Goal: Transaction & Acquisition: Purchase product/service

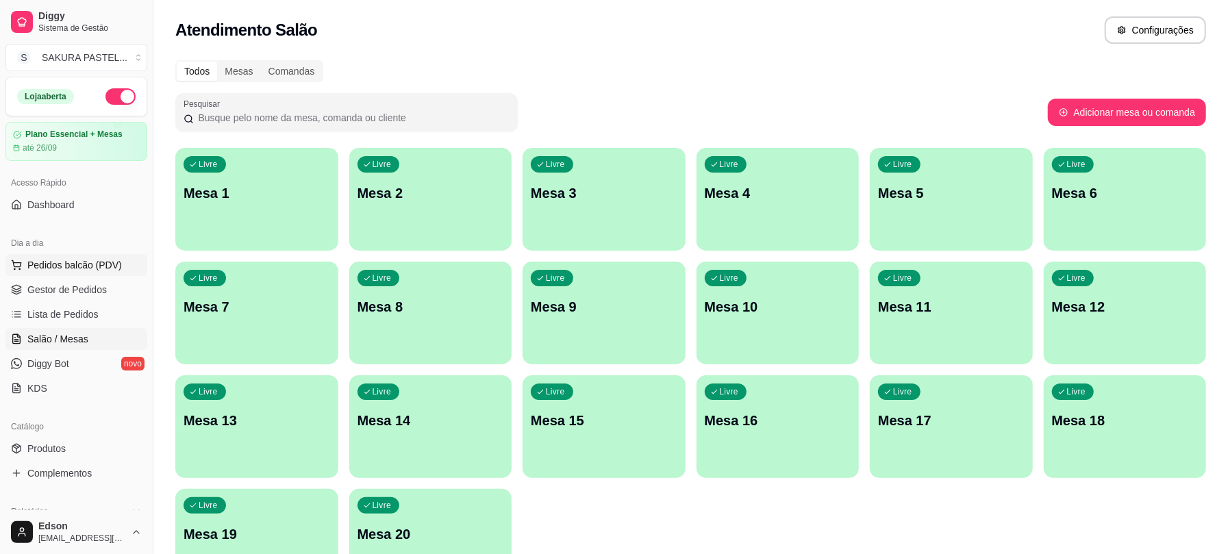
click at [32, 271] on span "Pedidos balcão (PDV)" at bounding box center [74, 265] width 95 height 14
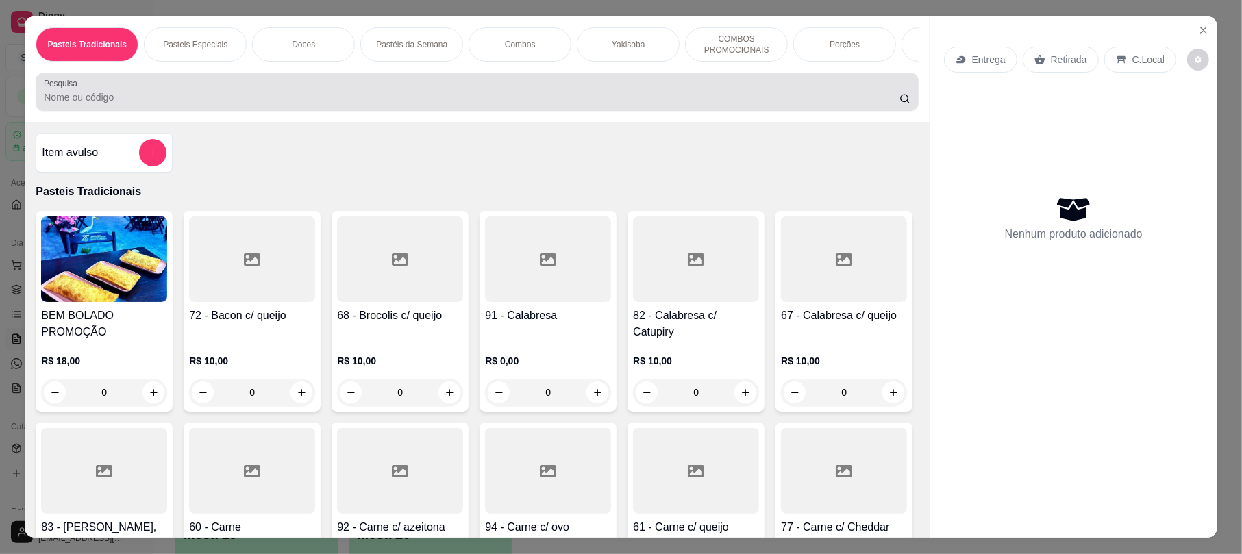
click at [188, 111] on div "Pesquisa" at bounding box center [477, 92] width 882 height 38
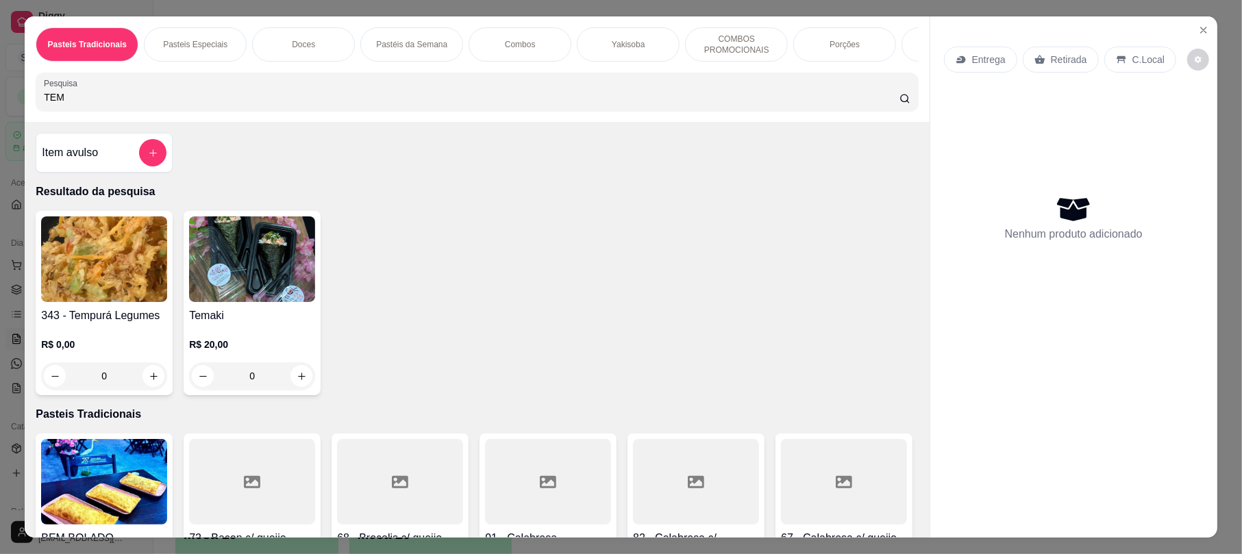
type input "TEM"
click at [75, 324] on h4 "343 - Tempurá Legumes" at bounding box center [104, 315] width 126 height 16
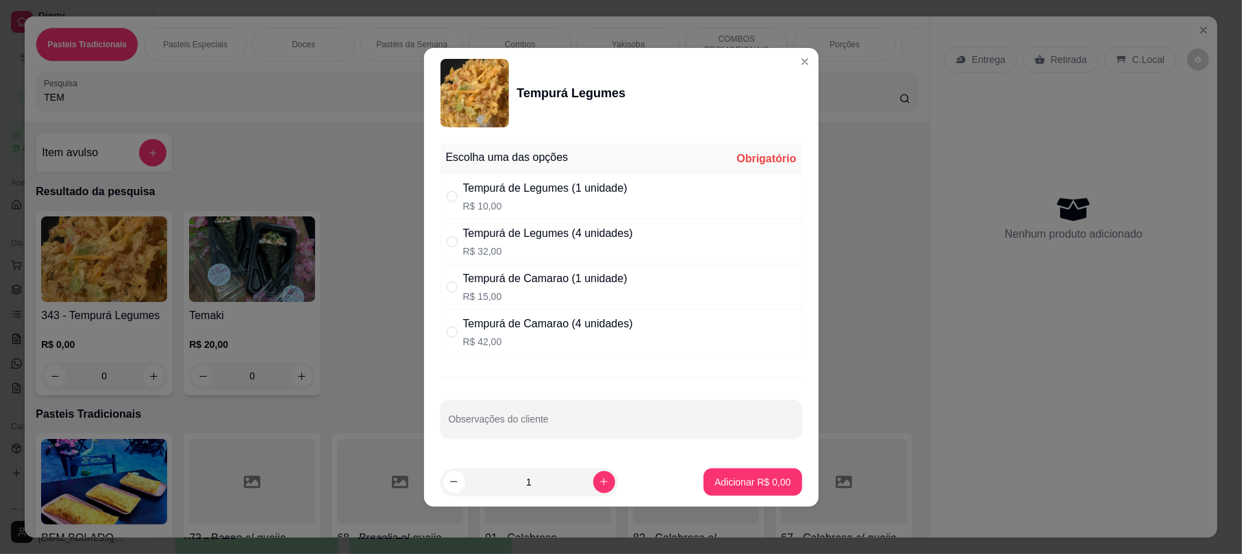
click at [504, 203] on p "R$ 10,00" at bounding box center [545, 206] width 164 height 14
radio input "true"
click at [744, 492] on button "Adicionar R$ 10,00" at bounding box center [750, 481] width 101 height 27
type input "1"
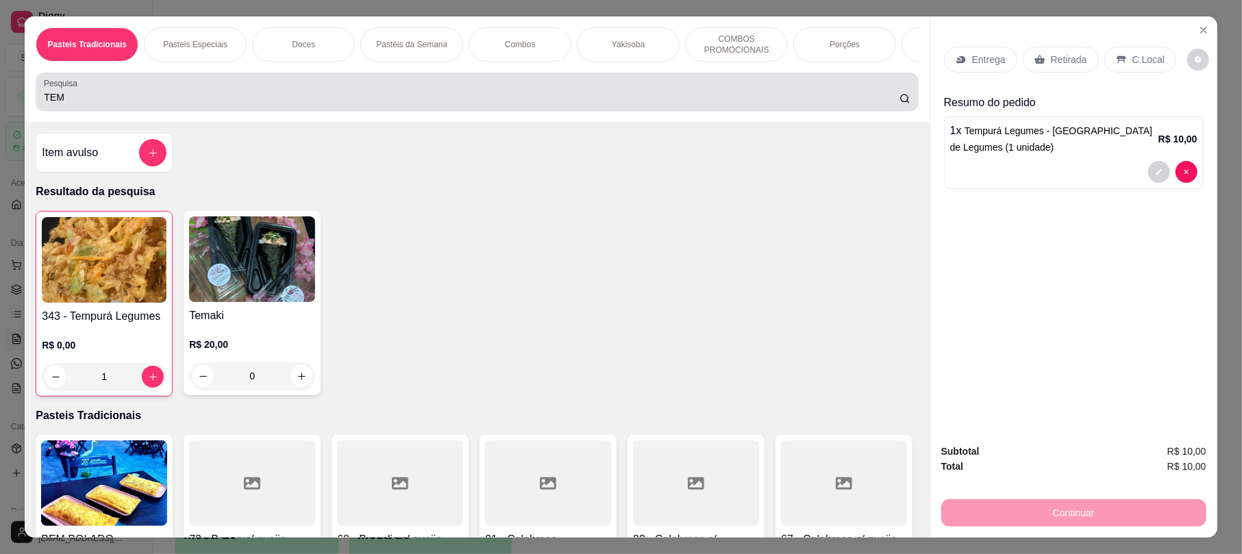
click at [149, 100] on div "TEM" at bounding box center [477, 91] width 866 height 27
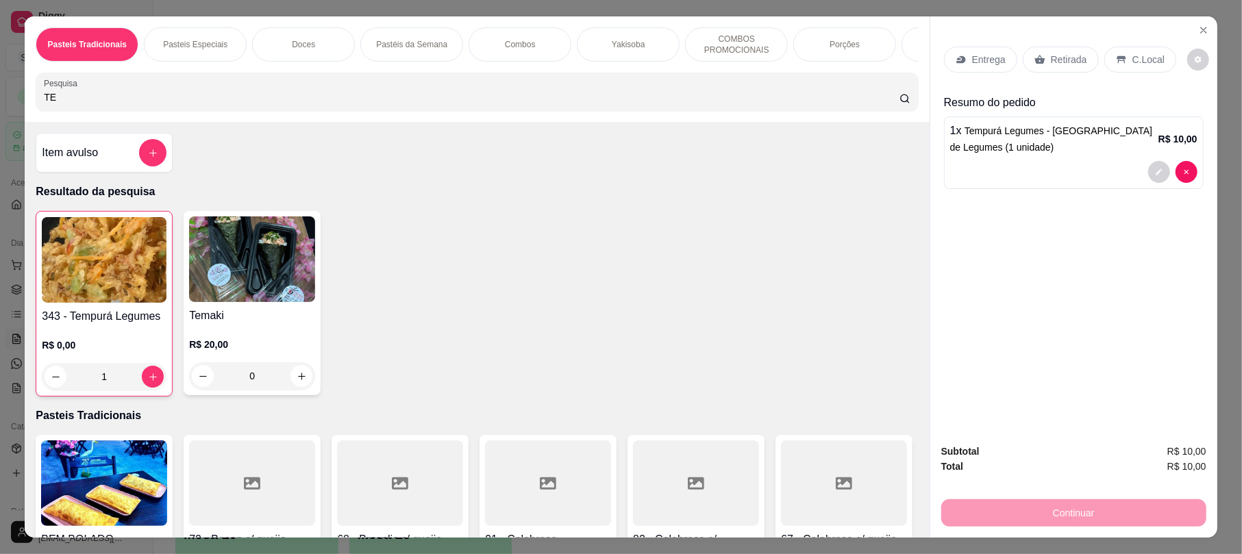
type input "T"
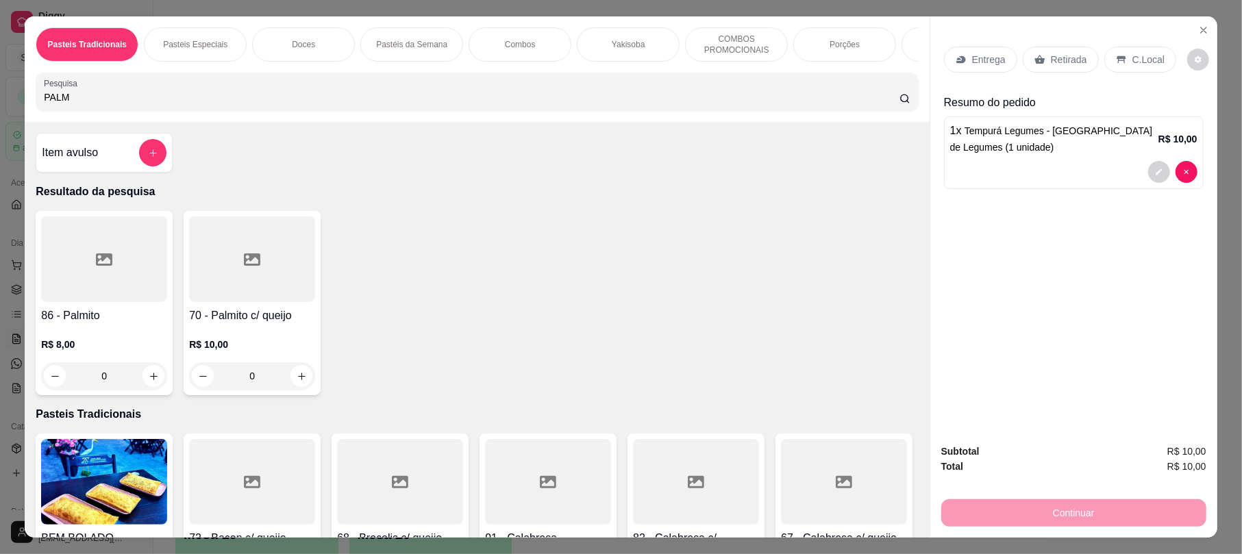
type input "PALM"
click at [95, 296] on div at bounding box center [104, 259] width 126 height 86
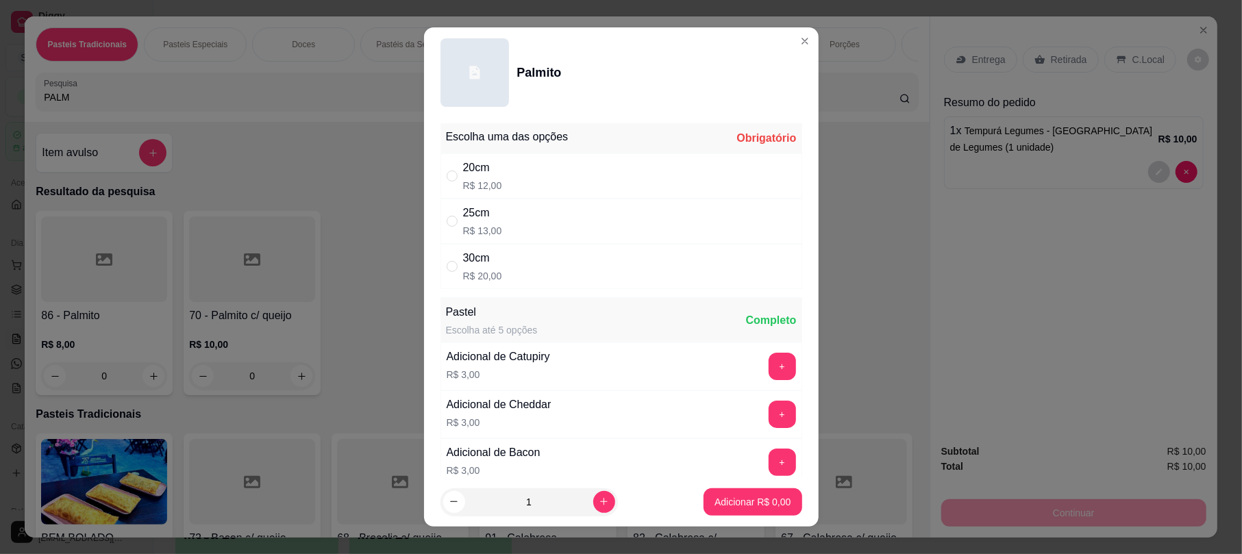
click at [566, 181] on div "20cm R$ 12,00" at bounding box center [621, 175] width 362 height 45
radio input "true"
click at [759, 509] on button "Adicionar R$ 12,00" at bounding box center [749, 501] width 103 height 27
type input "1"
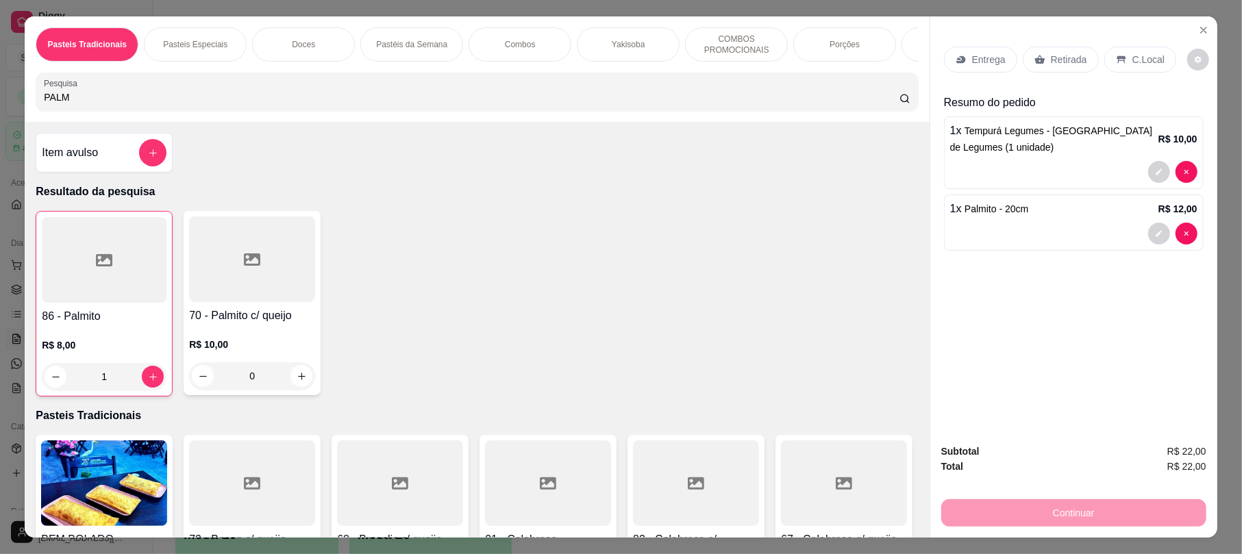
click at [1058, 70] on div "Retirada" at bounding box center [1060, 60] width 76 height 26
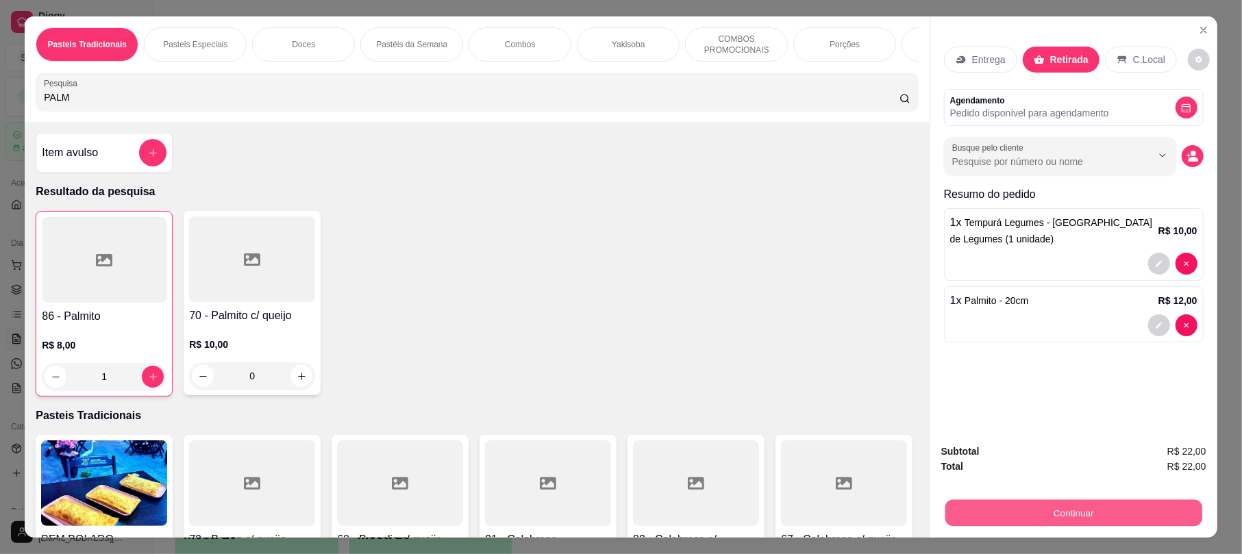
click at [1022, 507] on button "Continuar" at bounding box center [1073, 512] width 257 height 27
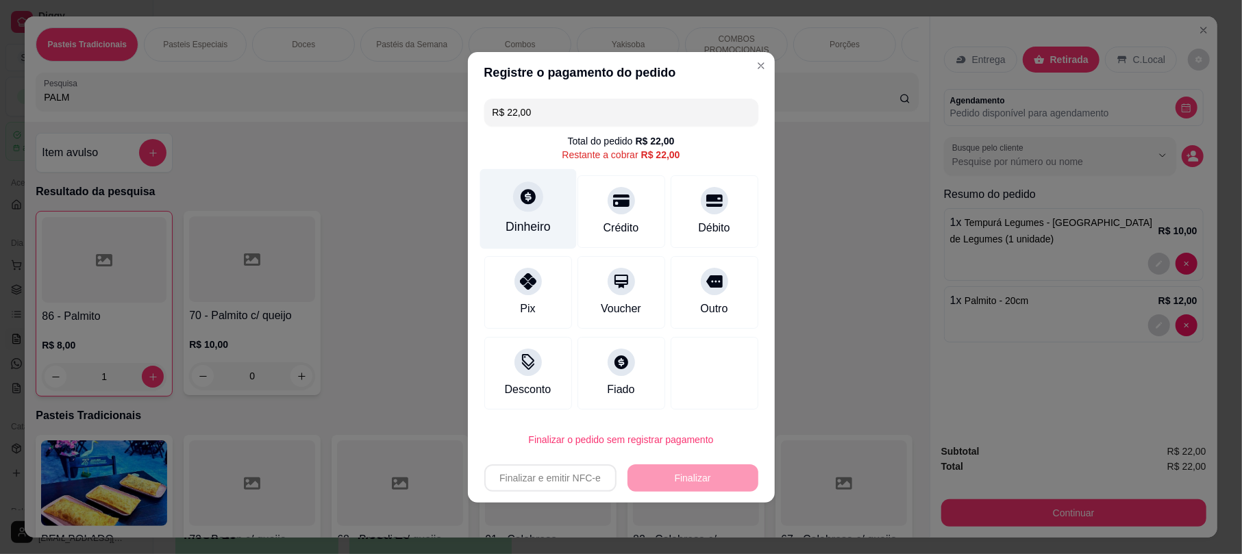
click at [546, 211] on div "Dinheiro" at bounding box center [527, 208] width 97 height 80
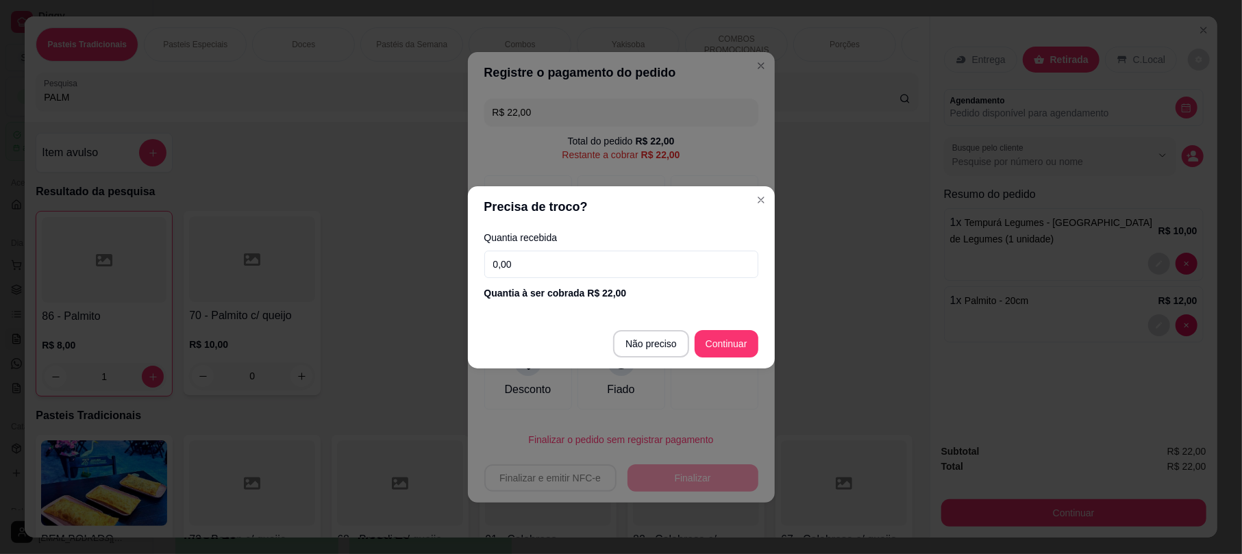
click at [634, 261] on input "0,00" at bounding box center [621, 264] width 274 height 27
click at [705, 362] on footer "Não preciso Continuar" at bounding box center [621, 343] width 307 height 49
type input "R$ 0,00"
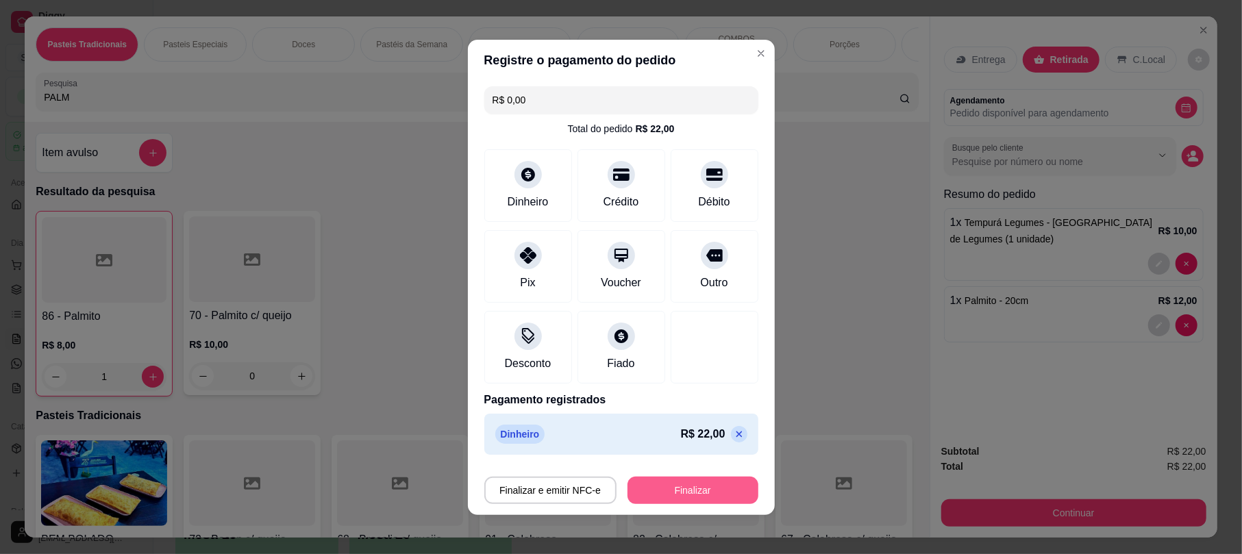
click at [686, 483] on button "Finalizar" at bounding box center [692, 490] width 131 height 27
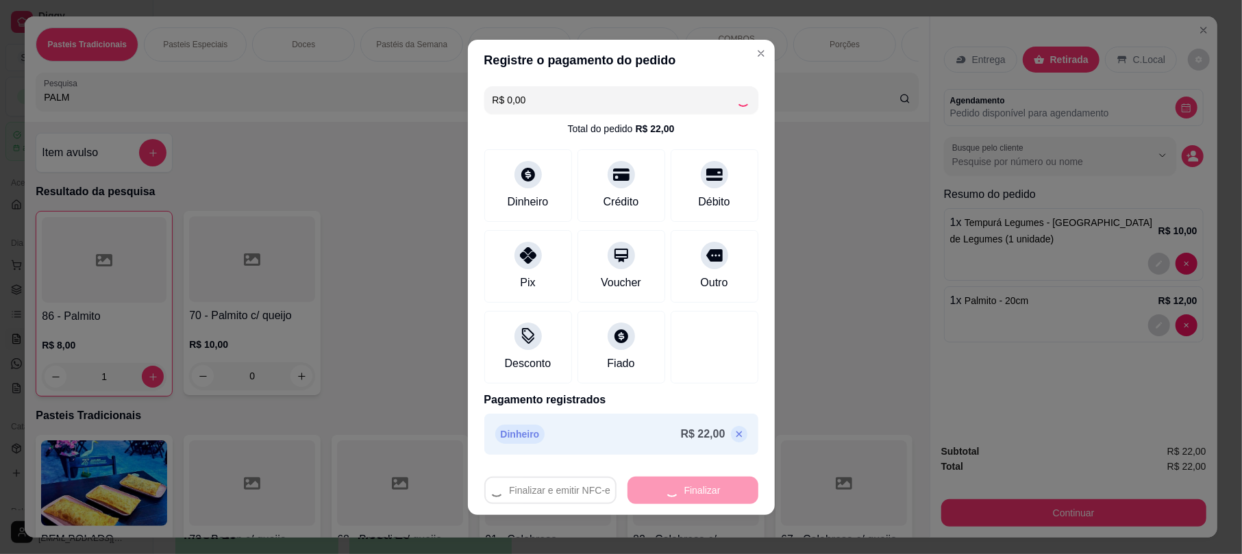
type input "0"
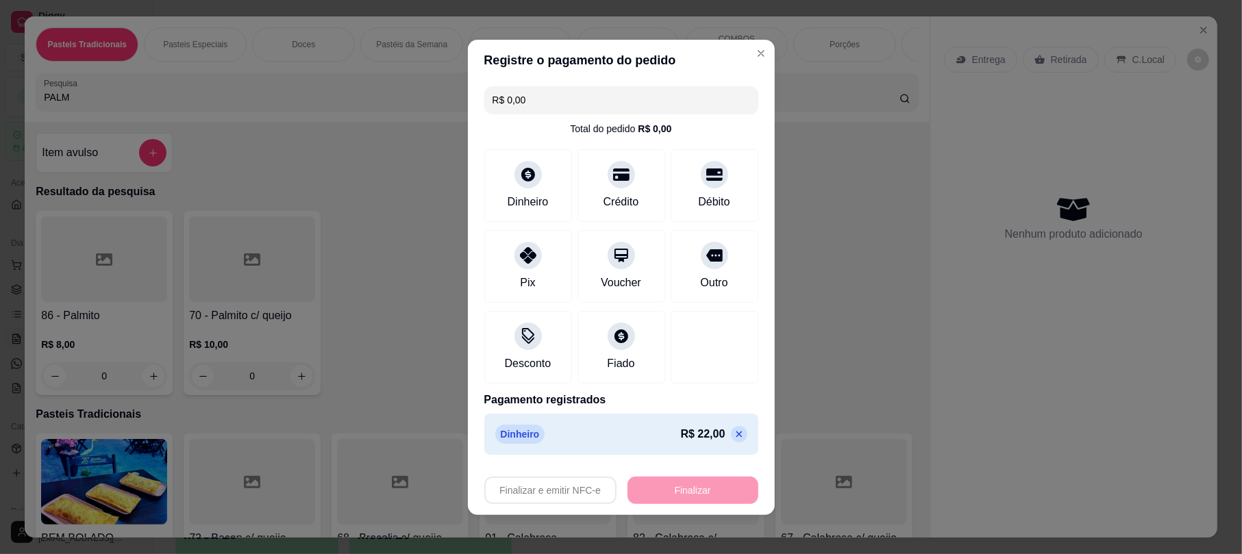
type input "-R$ 22,00"
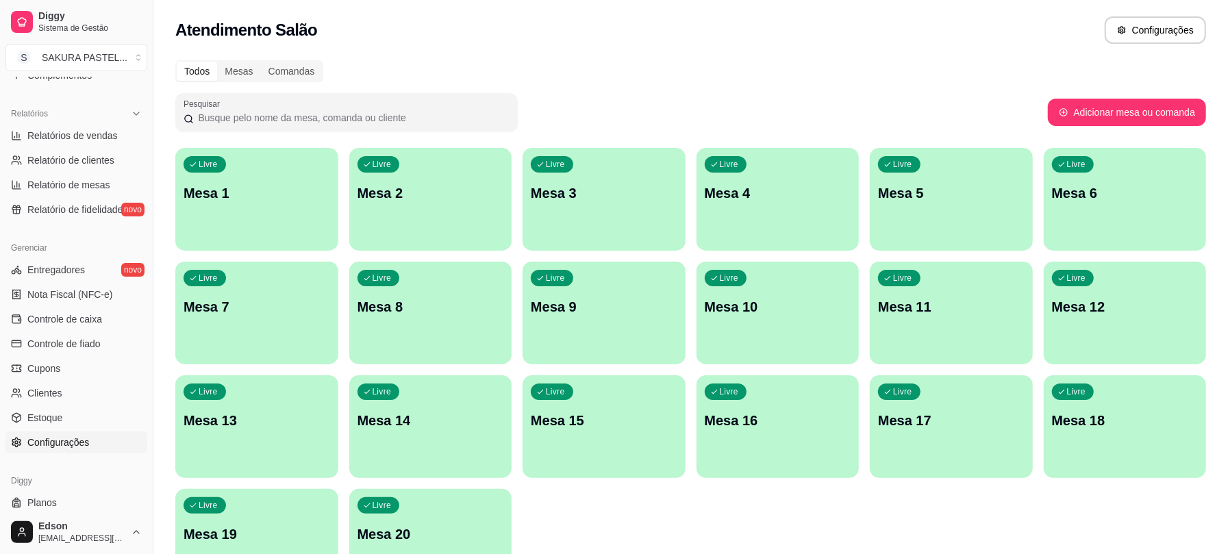
scroll to position [431, 0]
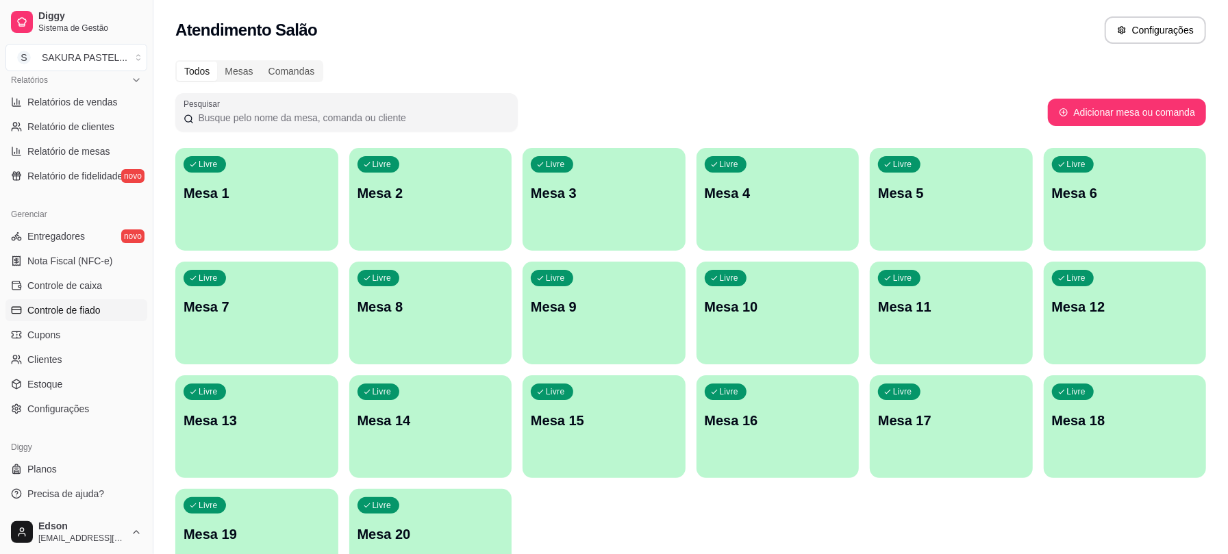
click at [84, 321] on link "Controle de fiado" at bounding box center [76, 310] width 142 height 22
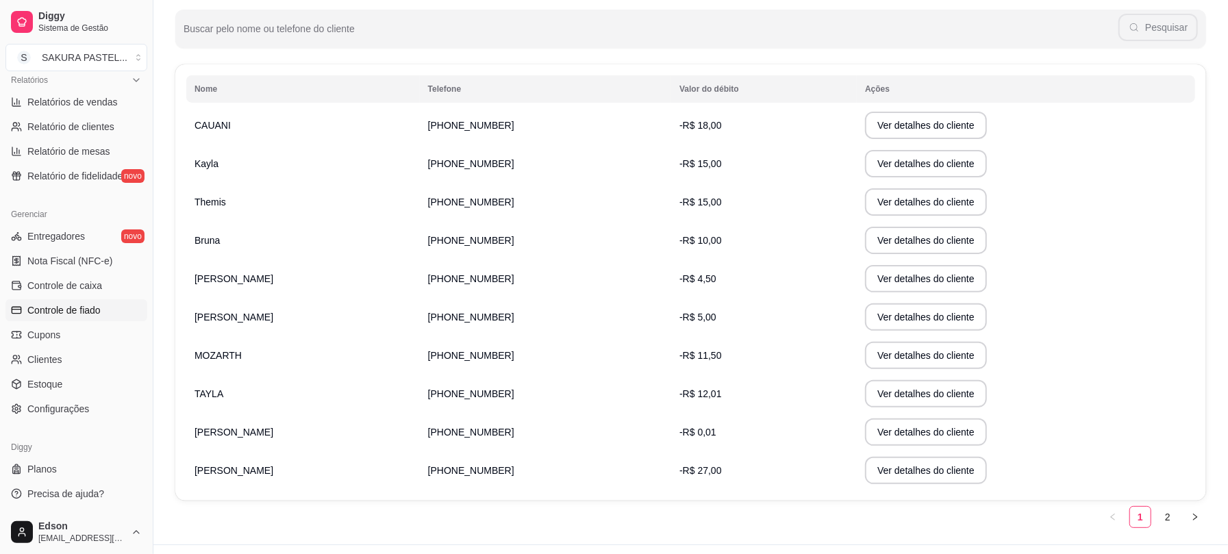
scroll to position [205, 0]
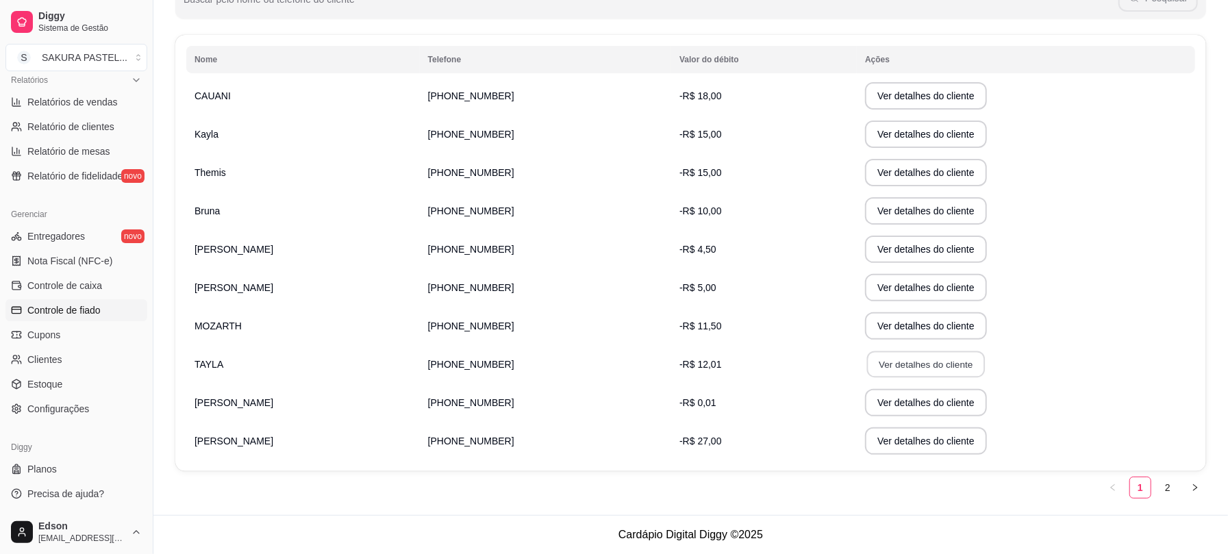
click at [867, 364] on button "Ver detalhes do cliente" at bounding box center [926, 364] width 118 height 27
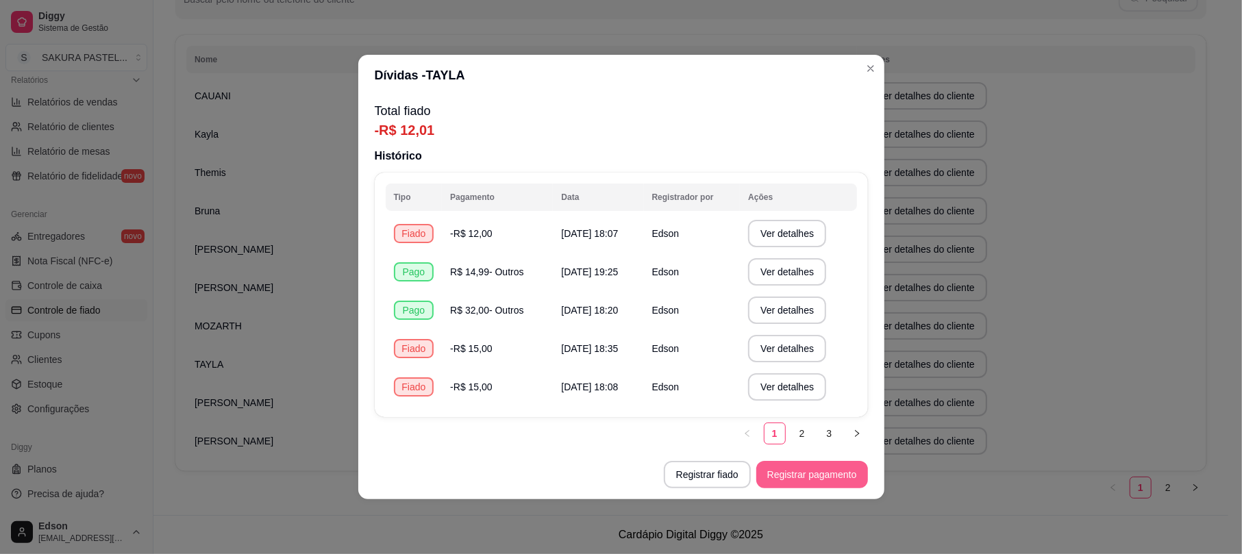
click at [818, 466] on button "Registrar pagamento" at bounding box center [812, 474] width 112 height 27
click at [721, 493] on footer "Registrar fiado Registrar pagamento" at bounding box center [621, 474] width 526 height 49
click at [716, 473] on button "Registrar fiado" at bounding box center [707, 475] width 84 height 27
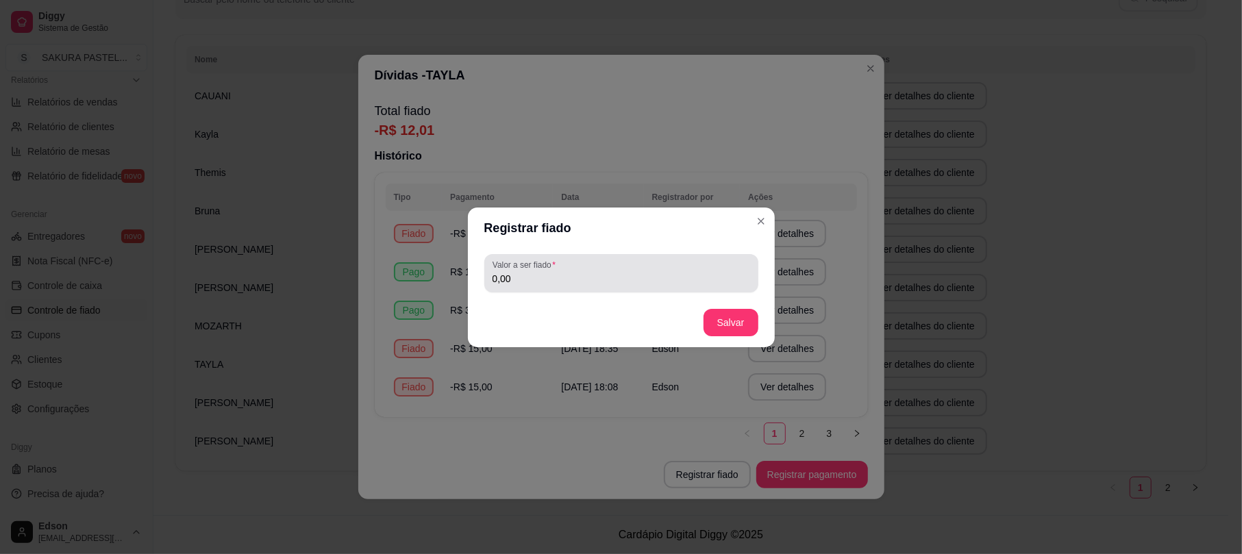
click at [642, 264] on div "0,00" at bounding box center [620, 273] width 257 height 27
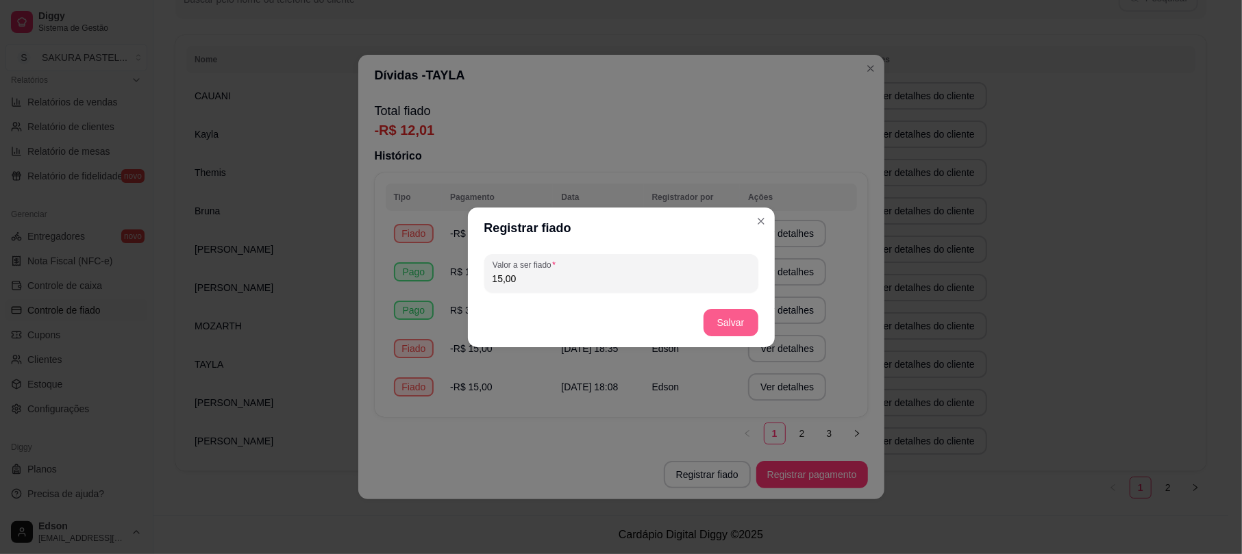
type input "15,00"
click at [711, 323] on button "Salvar" at bounding box center [730, 322] width 55 height 27
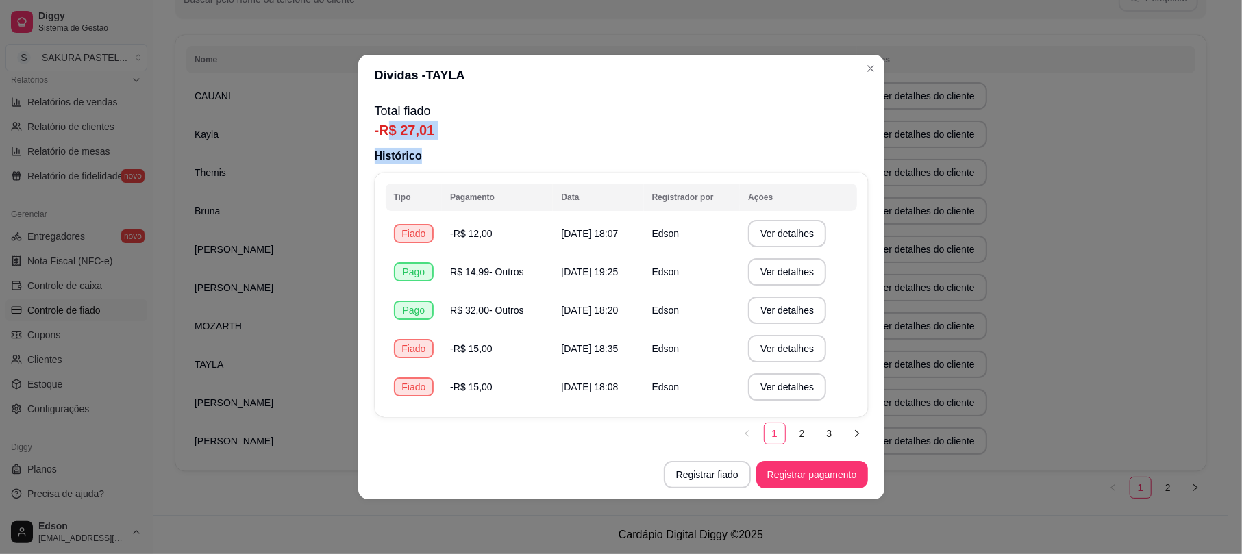
drag, startPoint x: 390, startPoint y: 126, endPoint x: 914, endPoint y: 155, distance: 524.0
click at [825, 160] on div "Total fiado -R$ 27,01 Histórico Tipo Pagamento Data Registrador por Ações Fiado…" at bounding box center [621, 273] width 526 height 354
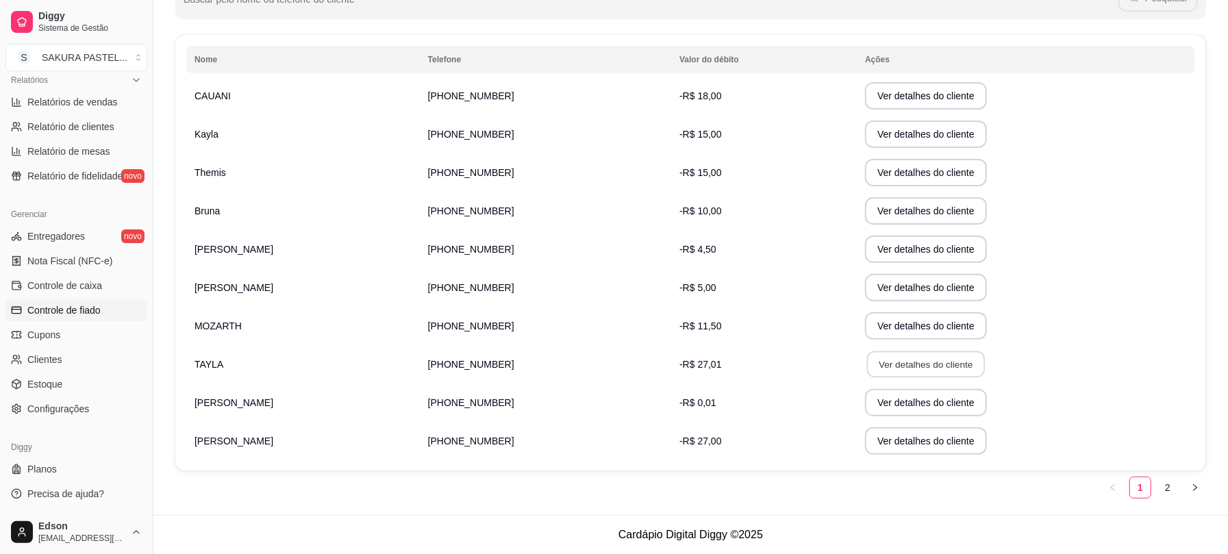
click at [872, 353] on button "Ver detalhes do cliente" at bounding box center [926, 364] width 118 height 27
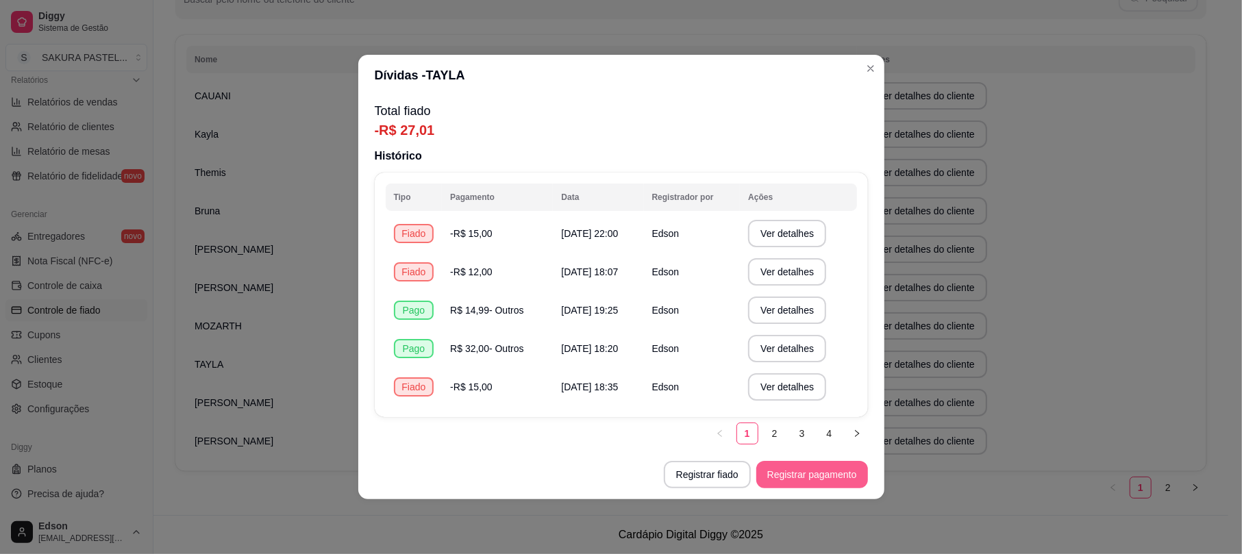
click at [785, 481] on button "Registrar pagamento" at bounding box center [812, 474] width 112 height 27
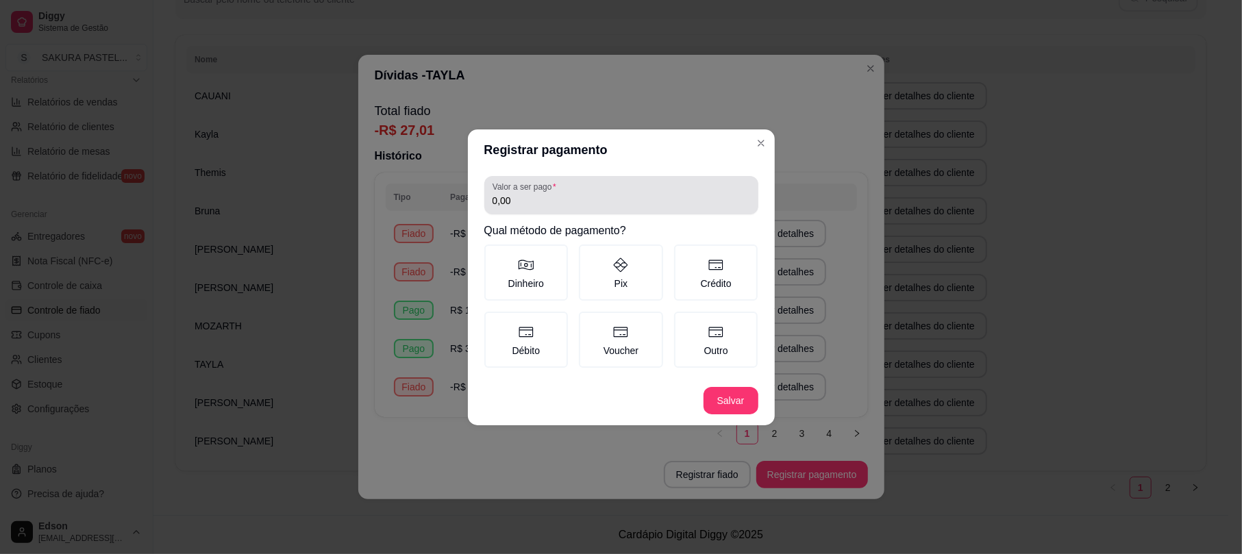
click at [620, 209] on div "0,00" at bounding box center [620, 194] width 257 height 27
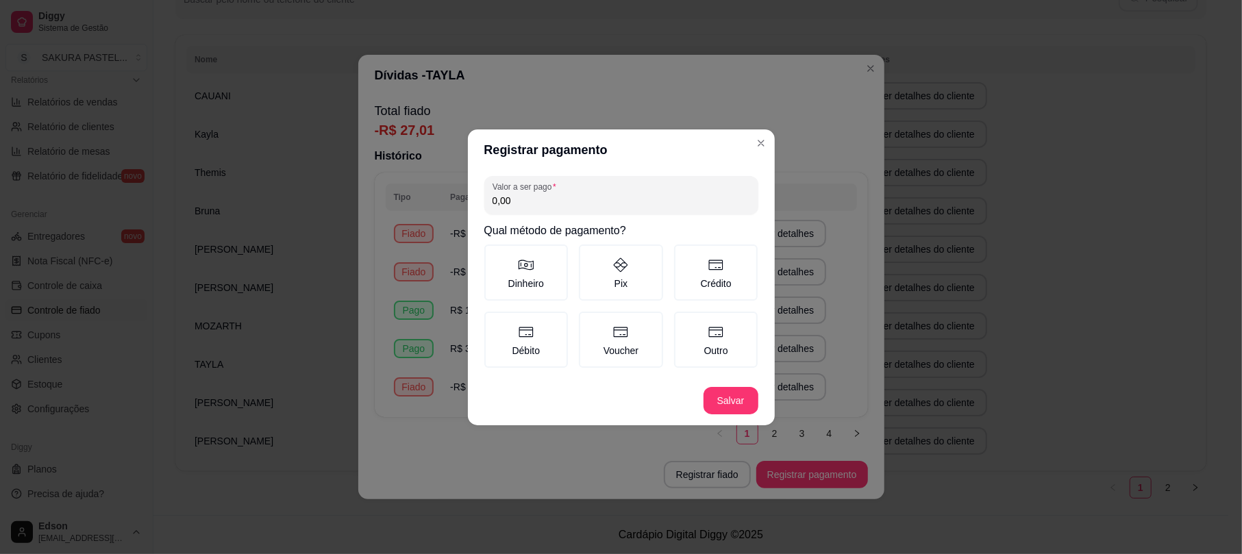
click at [620, 209] on div "0,00" at bounding box center [620, 194] width 257 height 27
type input "27,00"
click at [708, 343] on label "Outro" at bounding box center [716, 340] width 84 height 56
click at [684, 322] on button "Outro" at bounding box center [678, 316] width 11 height 11
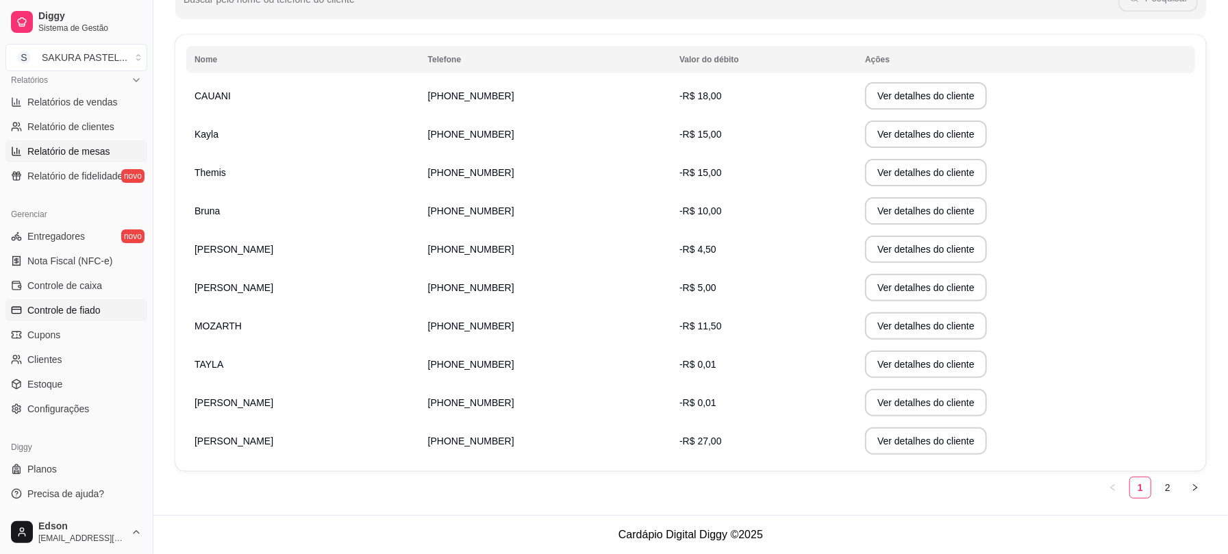
scroll to position [0, 0]
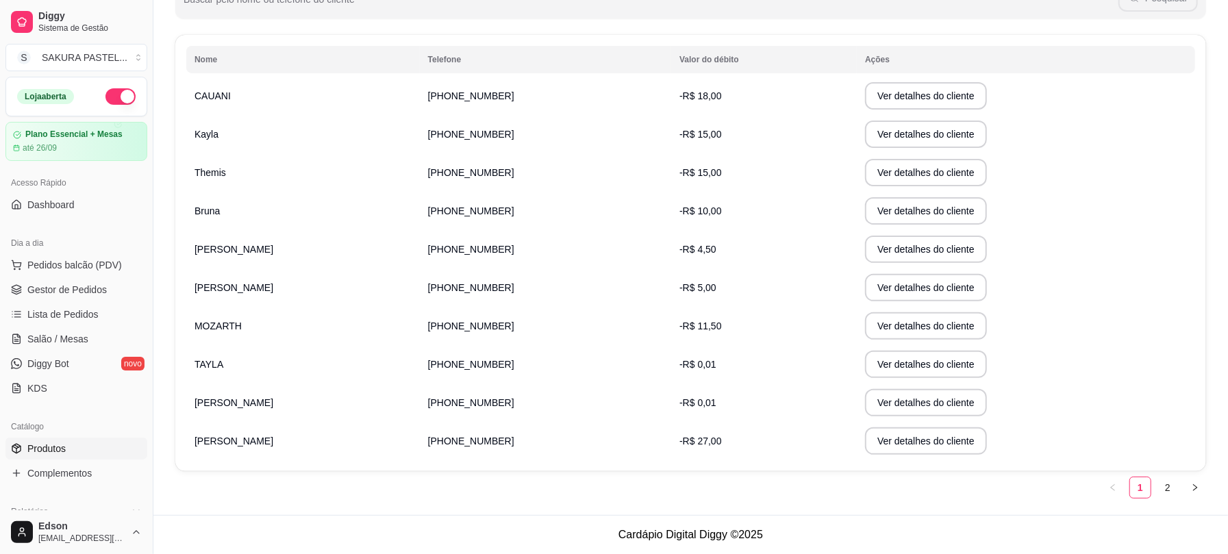
click at [64, 446] on span "Produtos" at bounding box center [46, 449] width 38 height 14
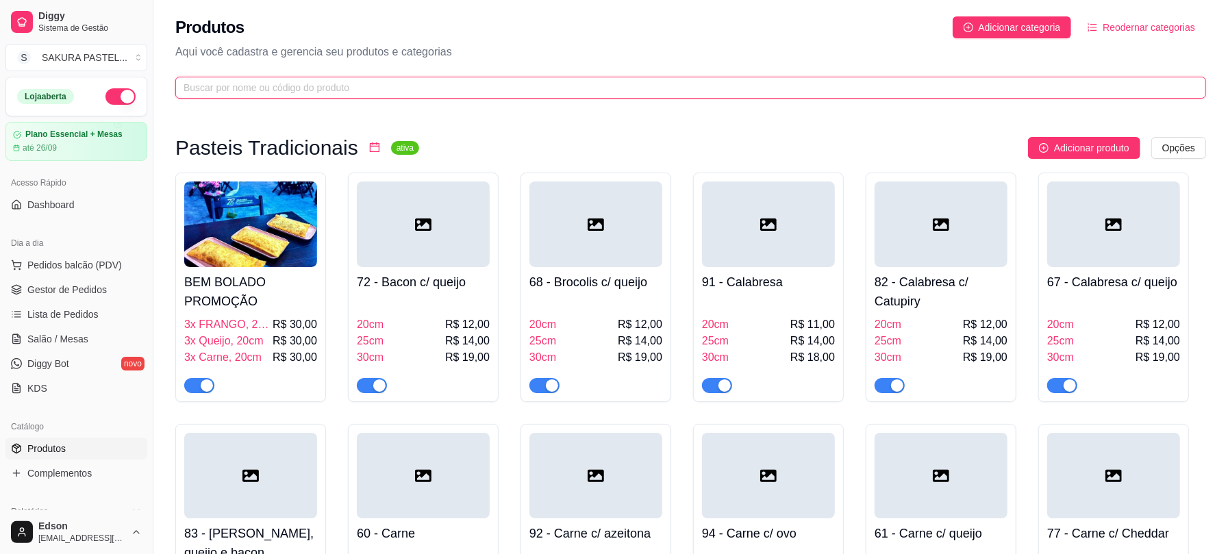
click at [447, 81] on input "text" at bounding box center [685, 87] width 1003 height 15
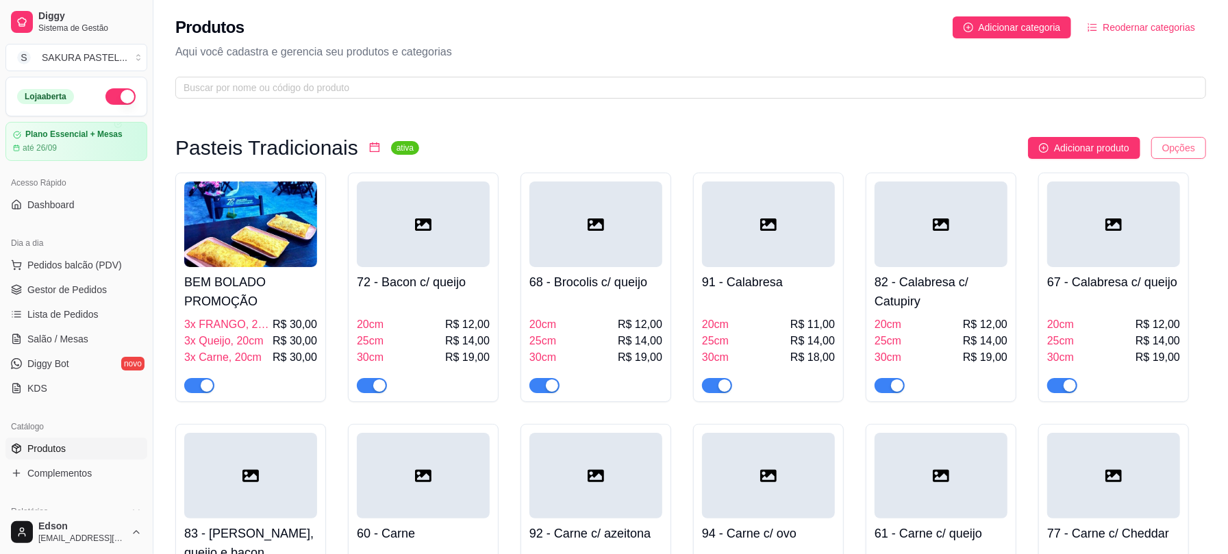
click at [1173, 147] on html "Diggy Sistema de Gestão S SAKURA PASTEL ... Loja aberta Plano Essencial + Mesas…" at bounding box center [614, 277] width 1228 height 554
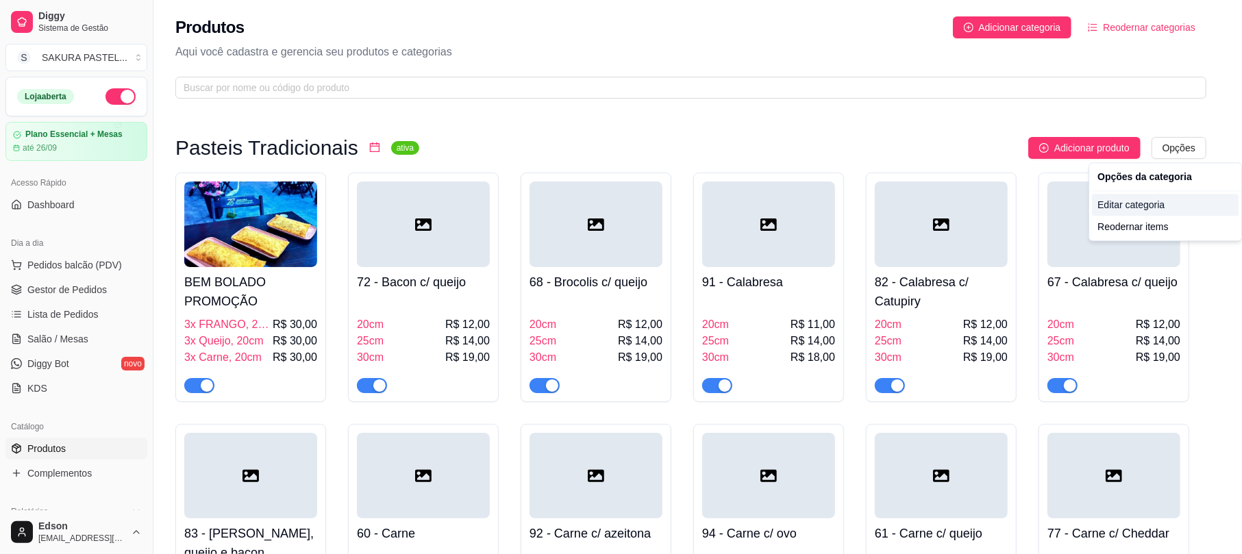
click at [1161, 197] on div "Editar categoria" at bounding box center [1165, 205] width 147 height 22
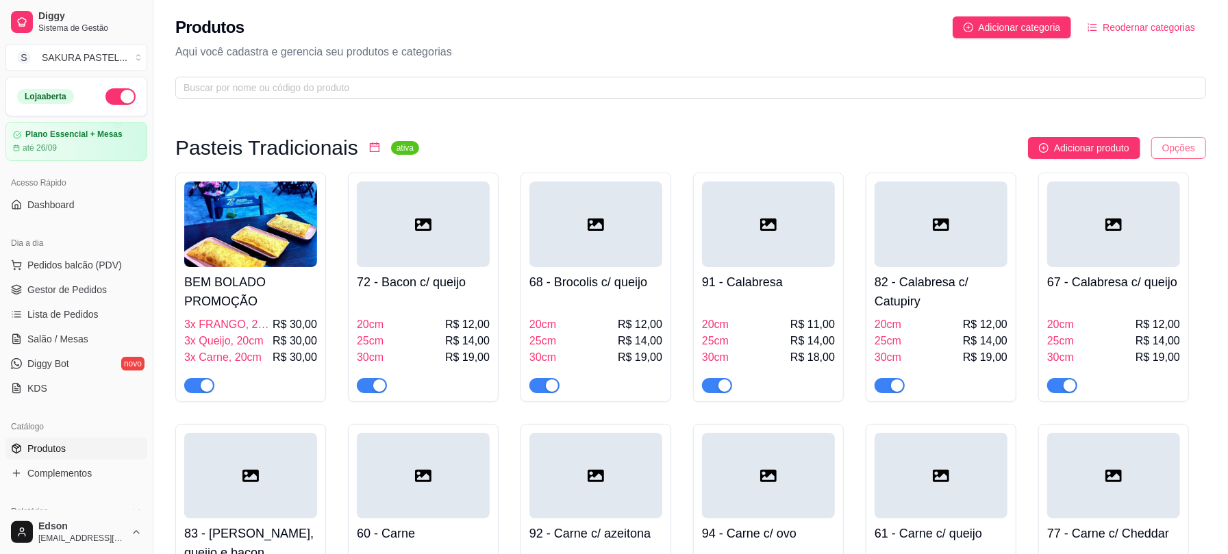
click at [1165, 153] on html "Diggy Sistema de Gestão S SAKURA PASTEL ... Loja aberta Plano Essencial + Mesas…" at bounding box center [614, 277] width 1228 height 554
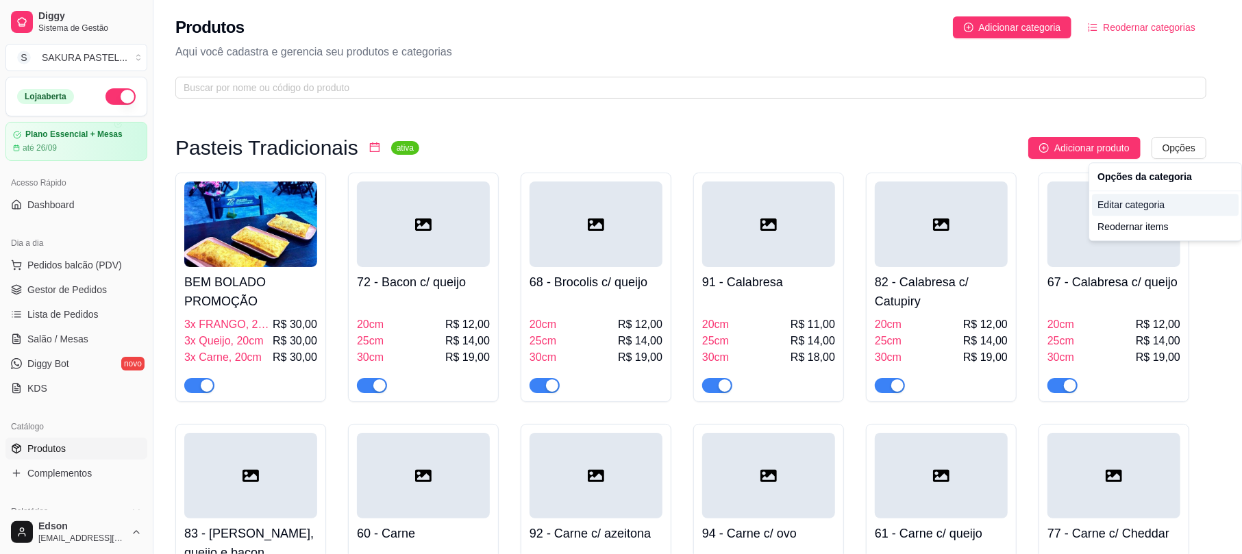
click at [1154, 197] on div "Editar categoria" at bounding box center [1165, 205] width 147 height 22
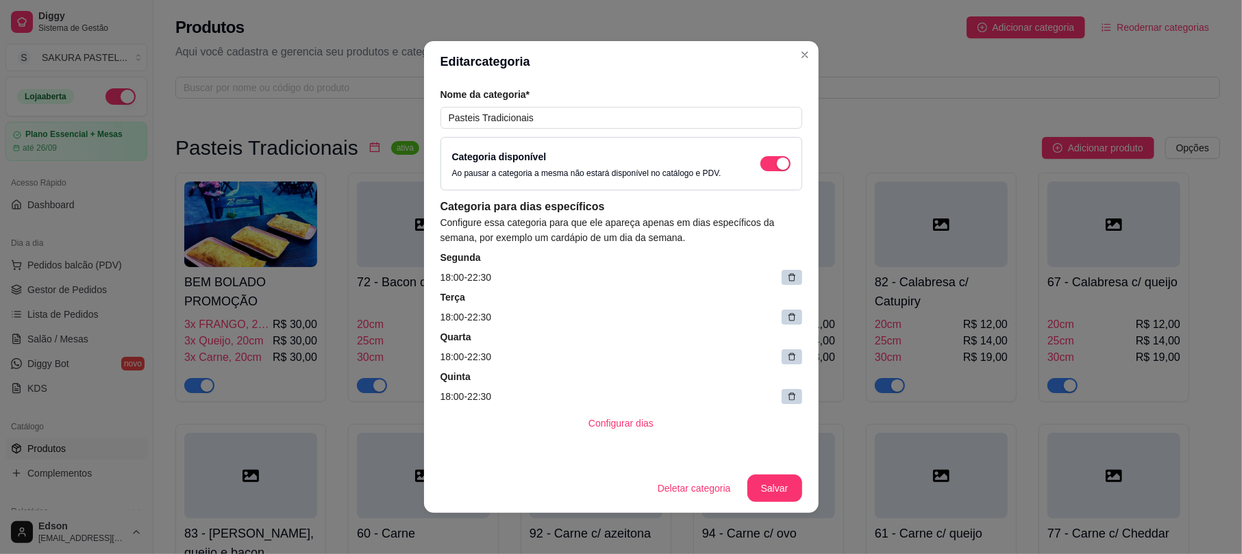
click at [787, 399] on icon at bounding box center [792, 397] width 10 height 10
click at [786, 362] on icon at bounding box center [789, 358] width 7 height 7
click at [788, 362] on icon at bounding box center [790, 360] width 5 height 5
drag, startPoint x: 771, startPoint y: 362, endPoint x: 767, endPoint y: 283, distance: 78.9
click at [768, 349] on div "Quarta 18:00 - 22:30" at bounding box center [621, 348] width 362 height 34
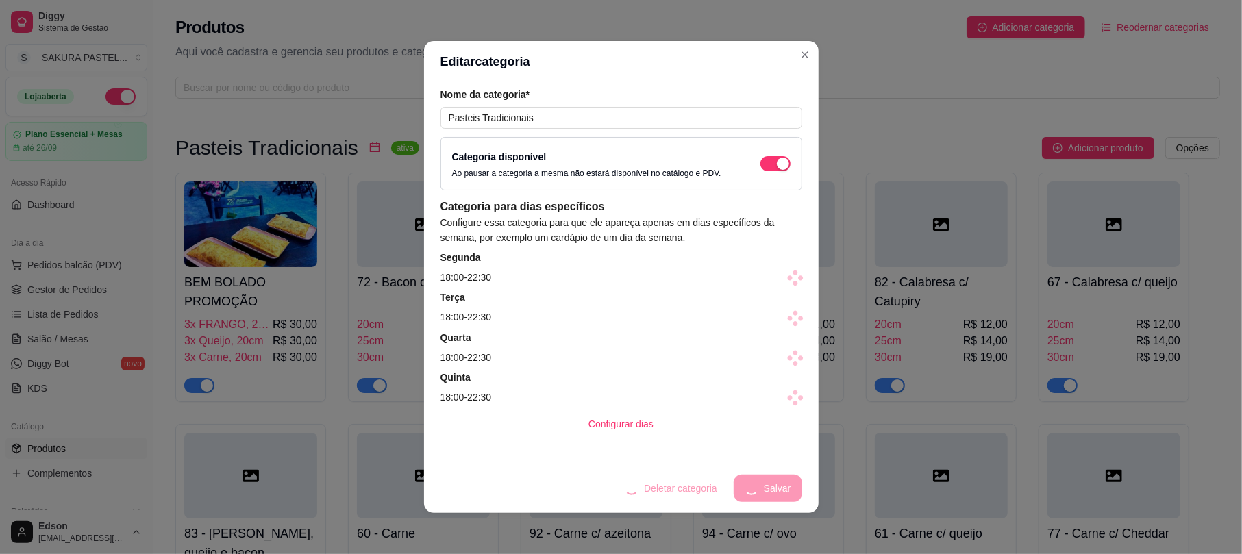
click at [788, 283] on div at bounding box center [795, 278] width 14 height 14
click at [771, 299] on article "Terça" at bounding box center [621, 297] width 362 height 14
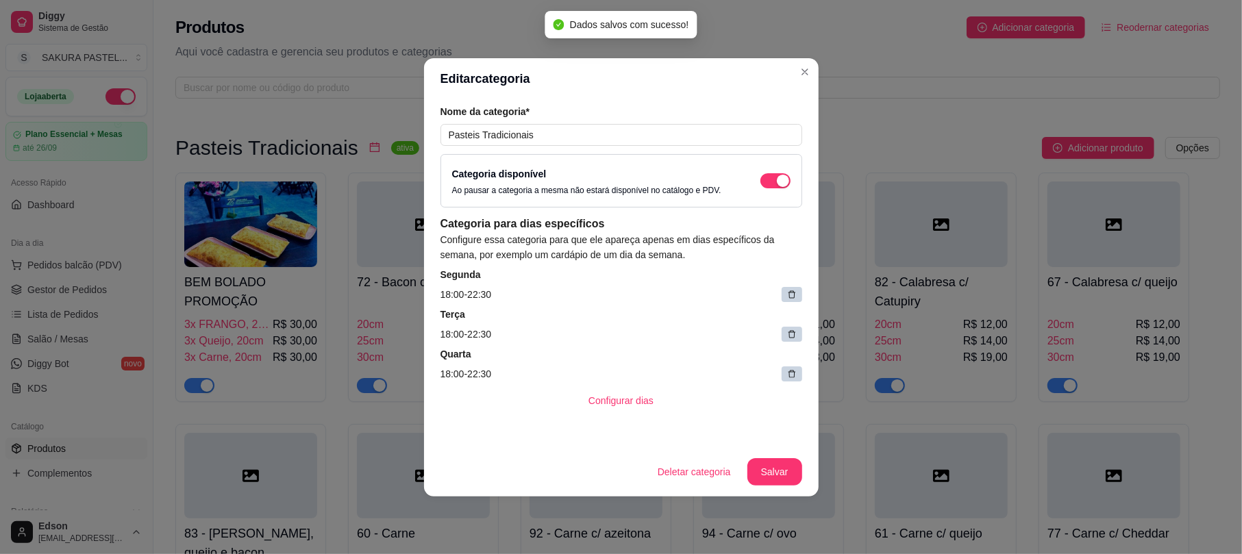
click at [793, 297] on icon at bounding box center [792, 295] width 10 height 10
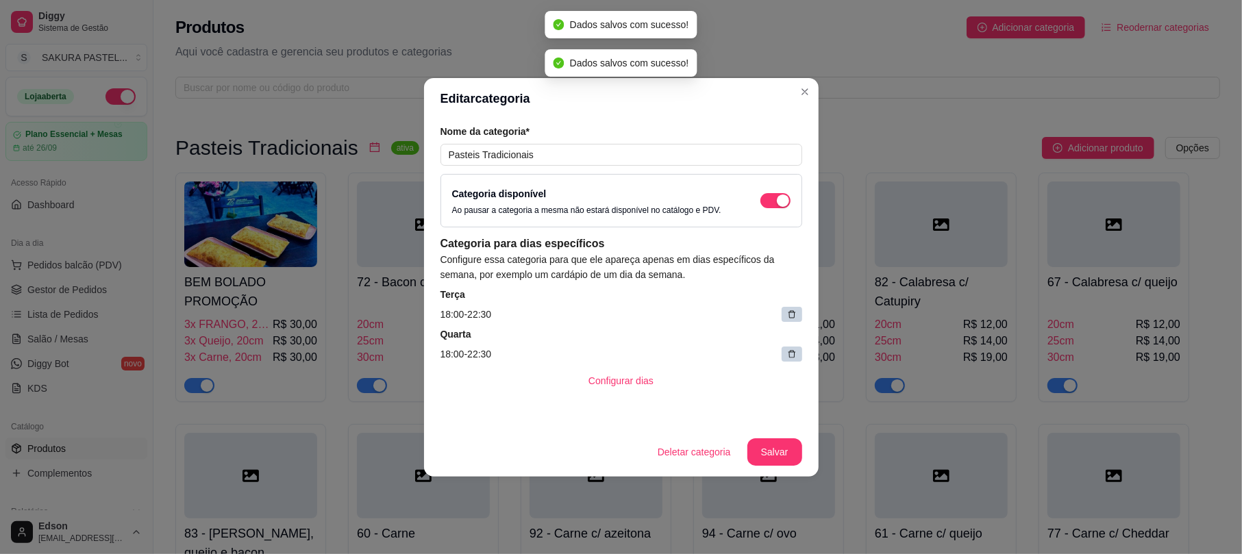
click at [789, 312] on icon at bounding box center [792, 314] width 8 height 8
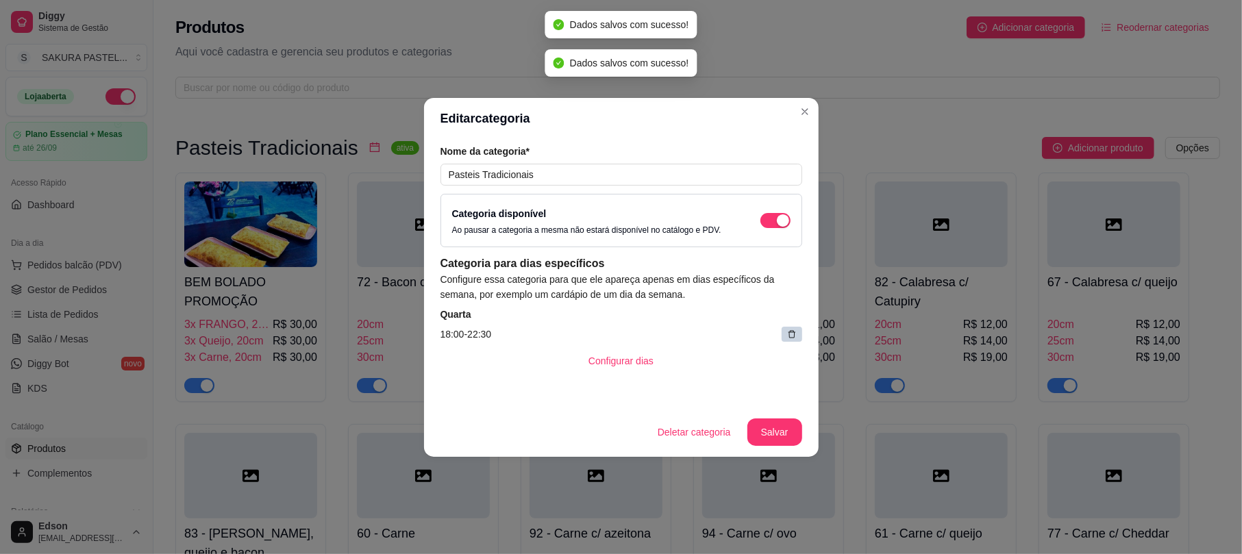
click at [790, 334] on icon at bounding box center [792, 334] width 10 height 10
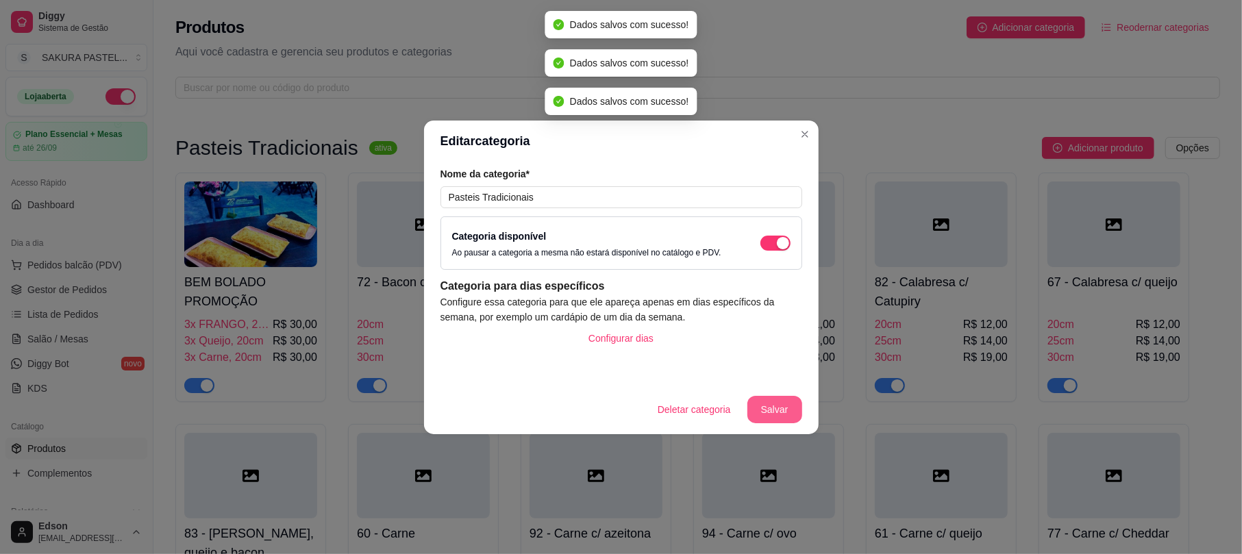
click at [748, 404] on button "Salvar" at bounding box center [774, 409] width 55 height 27
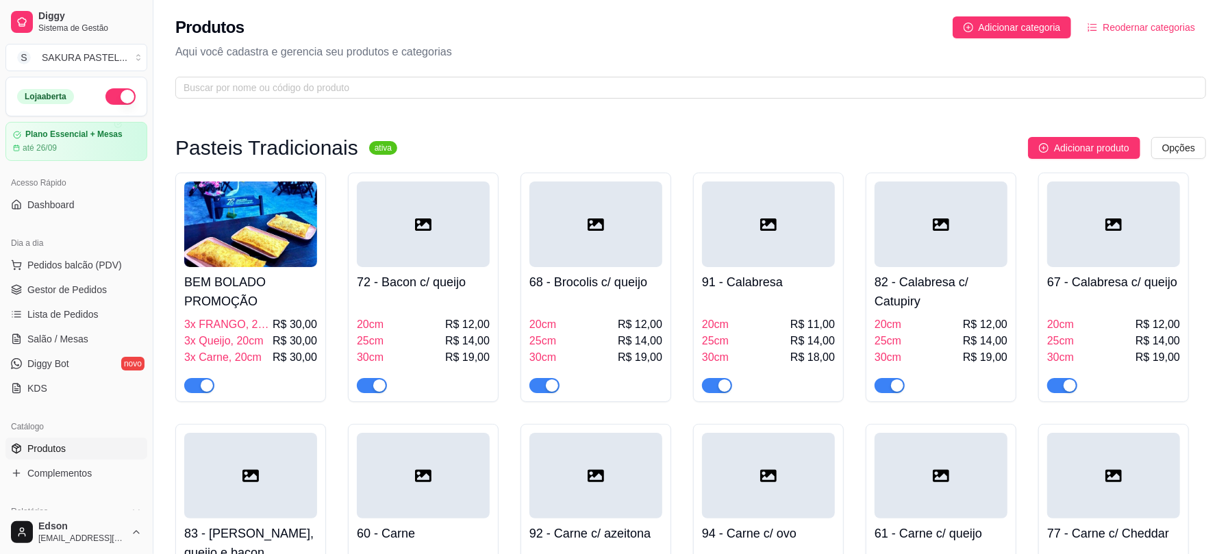
click at [111, 102] on button "button" at bounding box center [120, 96] width 30 height 16
click at [45, 273] on button "Pedidos balcão (PDV)" at bounding box center [76, 265] width 142 height 22
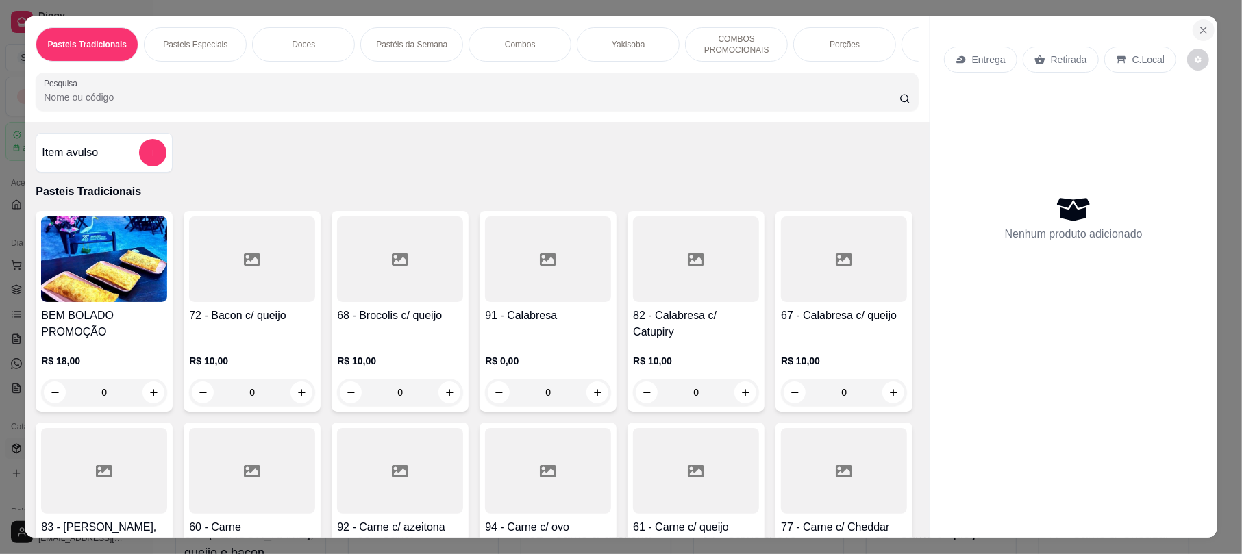
click at [1203, 31] on button "Close" at bounding box center [1203, 30] width 22 height 22
